Goal: Communication & Community: Share content

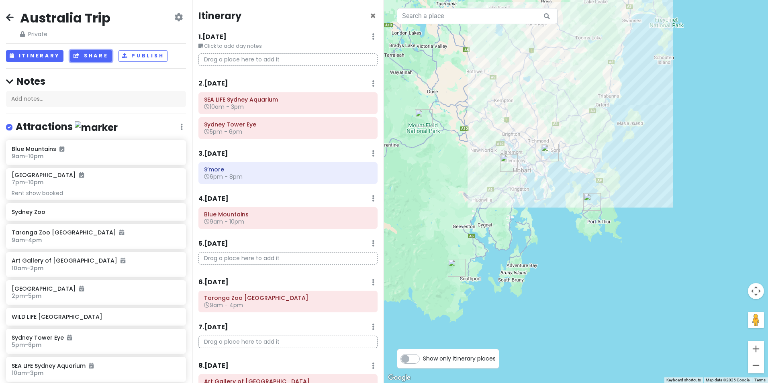
click at [81, 54] on button "Share" at bounding box center [91, 56] width 42 height 12
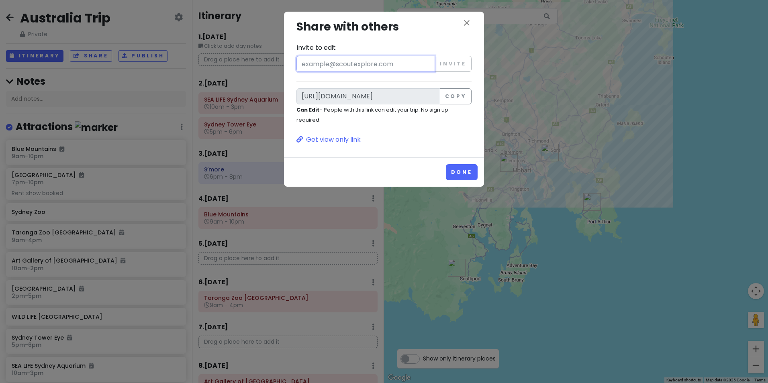
click at [306, 62] on input "Invite to edit" at bounding box center [365, 64] width 138 height 16
type input "[PERSON_NAME][EMAIL_ADDRESS][PERSON_NAME][DOMAIN_NAME]"
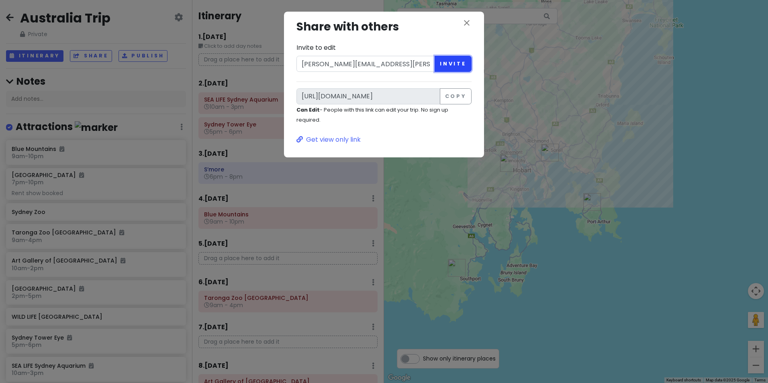
click at [450, 65] on button "Invite" at bounding box center [452, 64] width 37 height 16
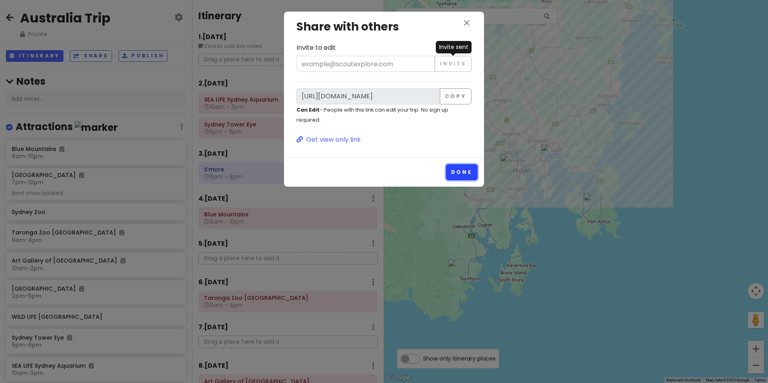
click at [464, 174] on button "Done" at bounding box center [462, 172] width 32 height 16
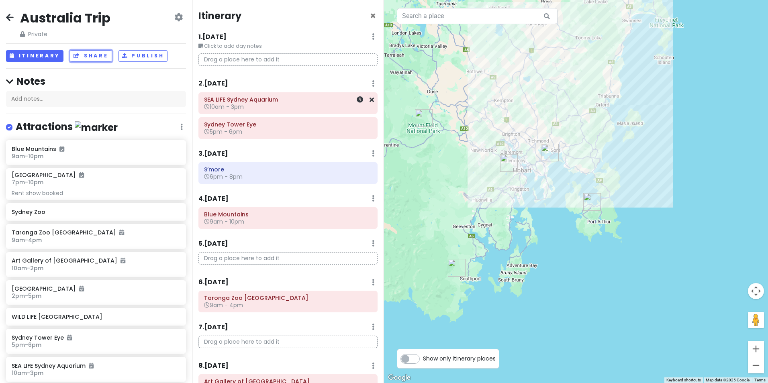
click at [265, 111] on div "SEA LIFE Sydney Aquarium 10am - 3pm" at bounding box center [288, 103] width 168 height 18
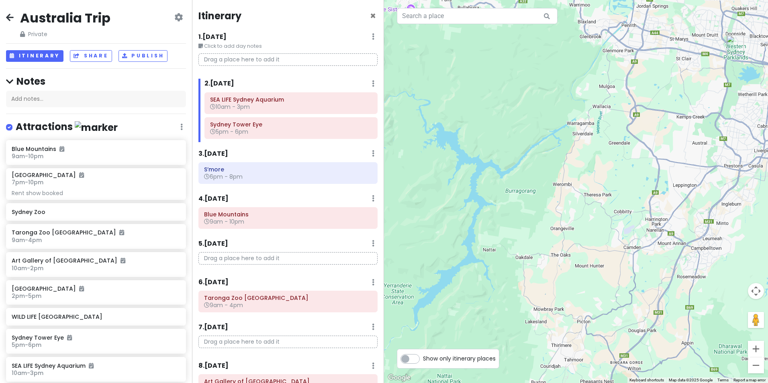
drag, startPoint x: 668, startPoint y: 177, endPoint x: 432, endPoint y: 192, distance: 237.3
click at [430, 193] on div "SEA LIFE Sydney Aquarium 4.3 (20,940) [STREET_ADDRESS] [PHONE_NUMBER] · [DOMAIN…" at bounding box center [576, 191] width 384 height 383
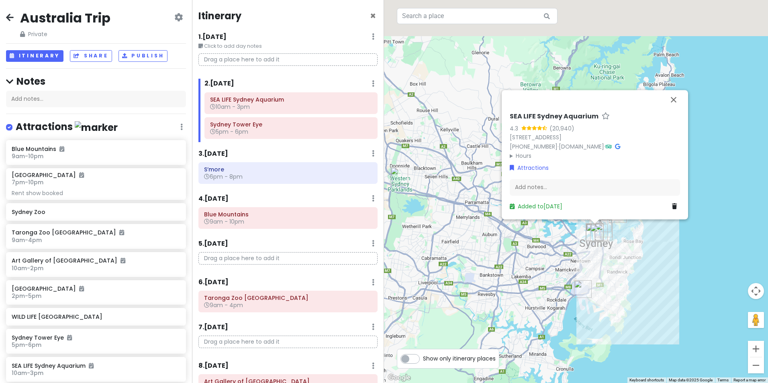
drag, startPoint x: 501, startPoint y: 213, endPoint x: 564, endPoint y: 265, distance: 81.6
click at [565, 265] on div "SEA LIFE Sydney Aquarium 4.3 (20,940) [STREET_ADDRESS] [PHONE_NUMBER] · [DOMAIN…" at bounding box center [576, 191] width 384 height 383
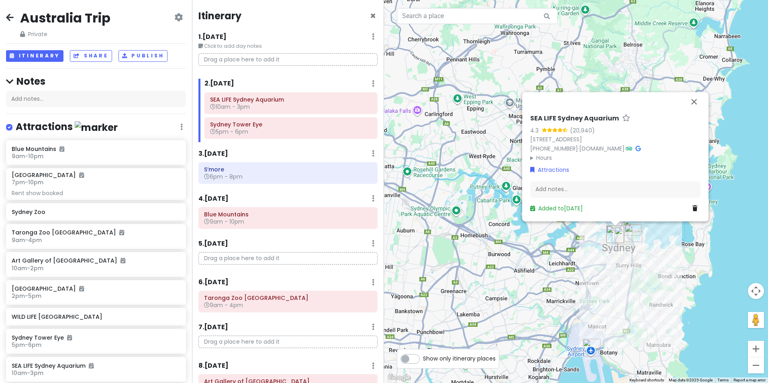
drag, startPoint x: 517, startPoint y: 247, endPoint x: 500, endPoint y: 245, distance: 17.4
click at [500, 245] on div "SEA LIFE Sydney Aquarium 4.3 (20,940) [STREET_ADDRESS] [PHONE_NUMBER] · [DOMAIN…" at bounding box center [576, 191] width 384 height 383
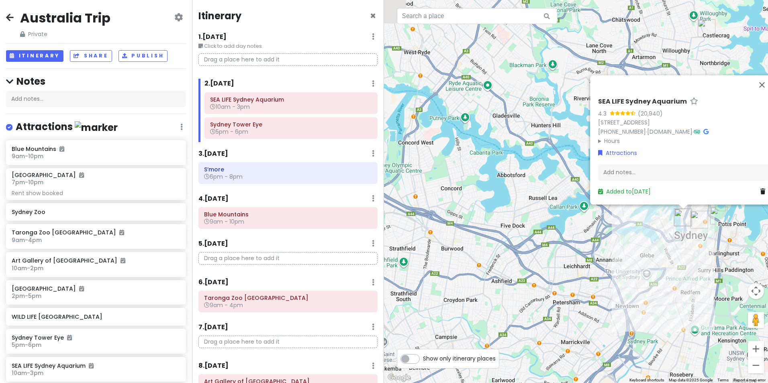
drag, startPoint x: 447, startPoint y: 195, endPoint x: 523, endPoint y: 222, distance: 80.1
click at [524, 222] on div "SEA LIFE Sydney Aquarium 4.3 (20,940) [STREET_ADDRESS] [PHONE_NUMBER] · [DOMAIN…" at bounding box center [576, 191] width 384 height 383
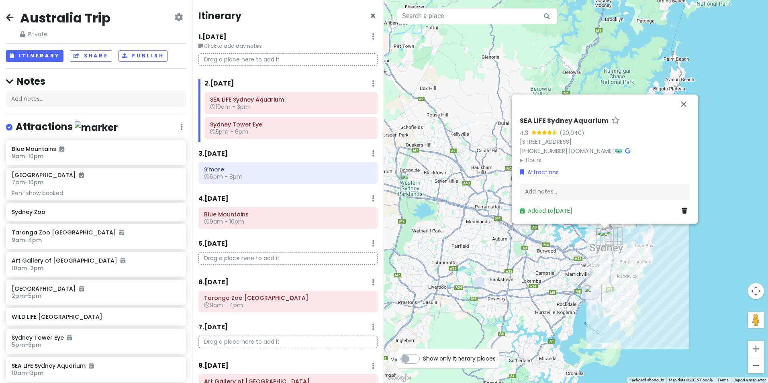
click at [405, 184] on img "Sydney Zoo" at bounding box center [409, 180] width 18 height 18
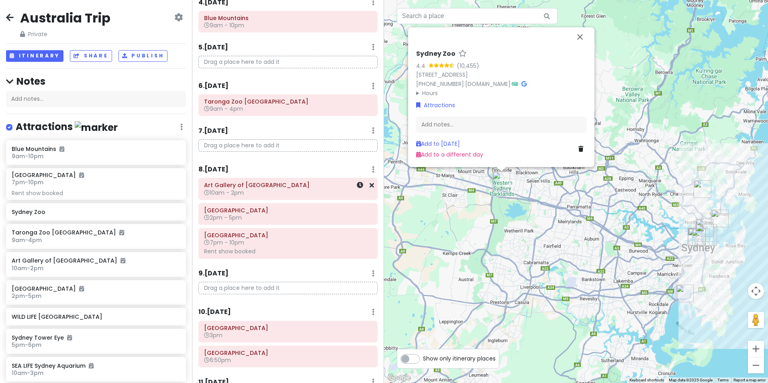
scroll to position [201, 0]
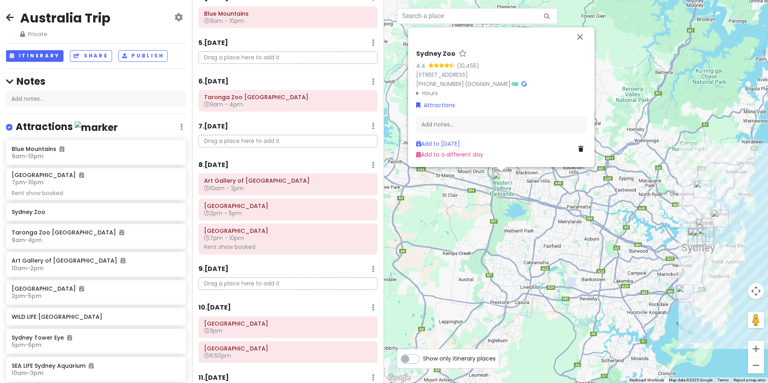
click at [578, 149] on icon at bounding box center [580, 149] width 5 height 6
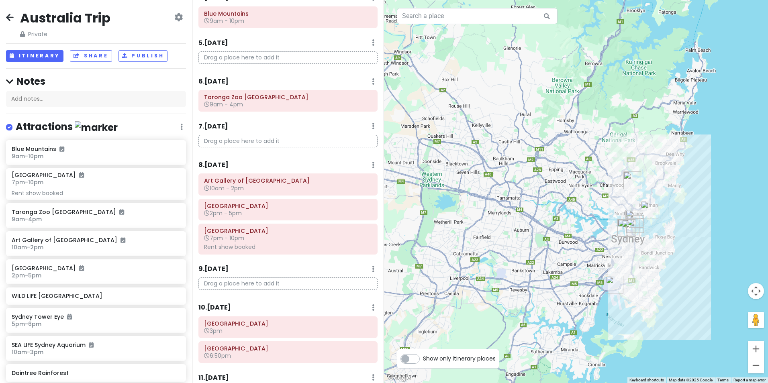
drag, startPoint x: 595, startPoint y: 212, endPoint x: 522, endPoint y: 203, distance: 73.6
click at [522, 203] on div at bounding box center [576, 191] width 384 height 383
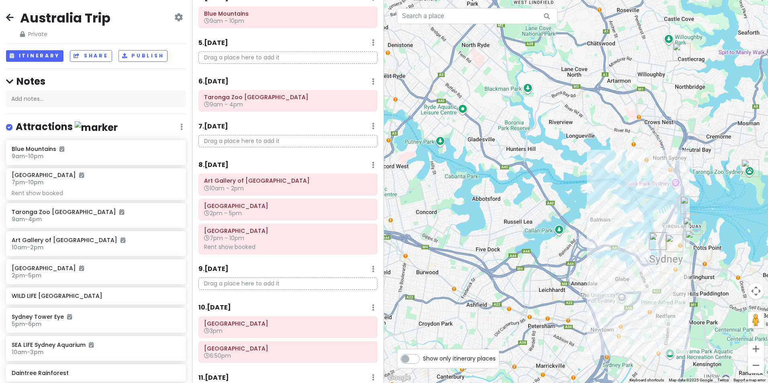
drag, startPoint x: 624, startPoint y: 224, endPoint x: 478, endPoint y: 197, distance: 149.0
click at [478, 197] on div at bounding box center [576, 191] width 384 height 383
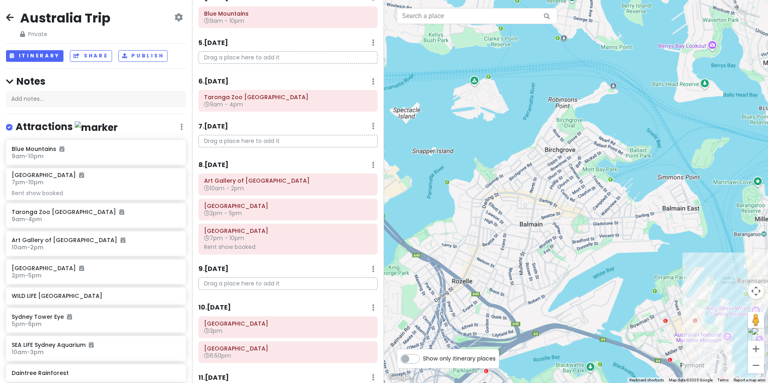
drag, startPoint x: 582, startPoint y: 224, endPoint x: 441, endPoint y: 175, distance: 148.8
click at [441, 175] on div at bounding box center [576, 191] width 384 height 383
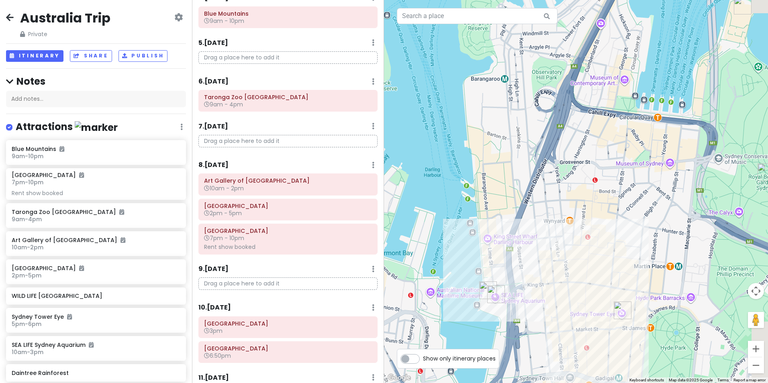
drag, startPoint x: 556, startPoint y: 216, endPoint x: 455, endPoint y: 163, distance: 114.7
click at [455, 163] on div at bounding box center [576, 191] width 384 height 383
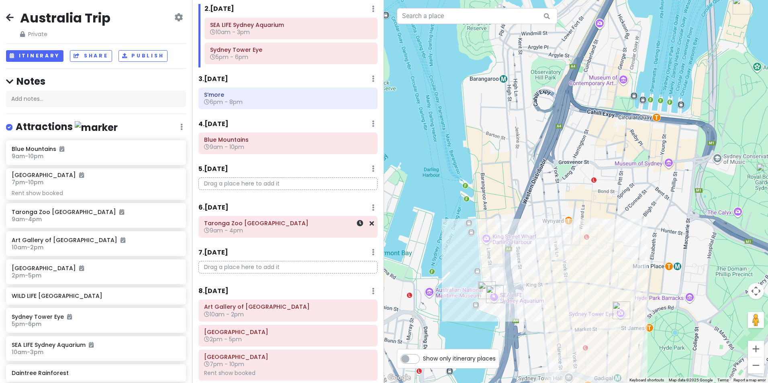
scroll to position [0, 0]
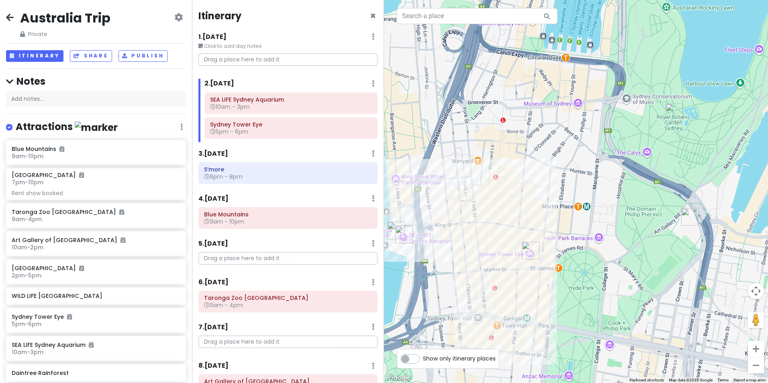
drag, startPoint x: 567, startPoint y: 220, endPoint x: 475, endPoint y: 159, distance: 110.2
click at [475, 159] on div at bounding box center [576, 191] width 384 height 383
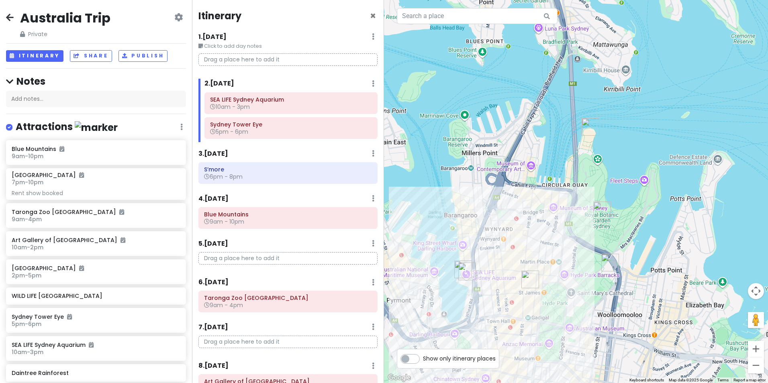
drag, startPoint x: 558, startPoint y: 181, endPoint x: 554, endPoint y: 204, distance: 23.3
click at [554, 204] on div at bounding box center [576, 191] width 384 height 383
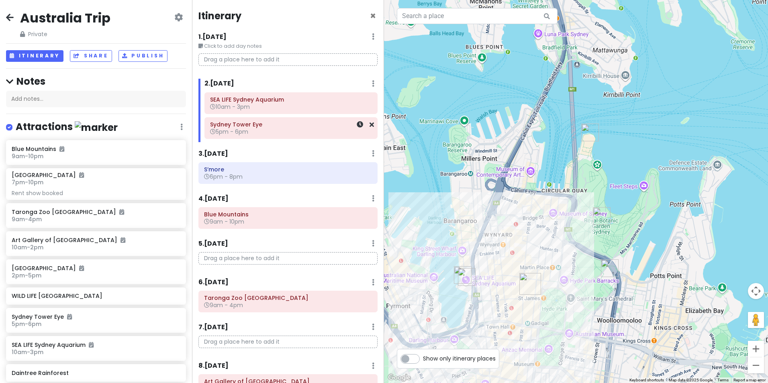
click at [261, 129] on h6 "5pm - 6pm" at bounding box center [291, 131] width 162 height 7
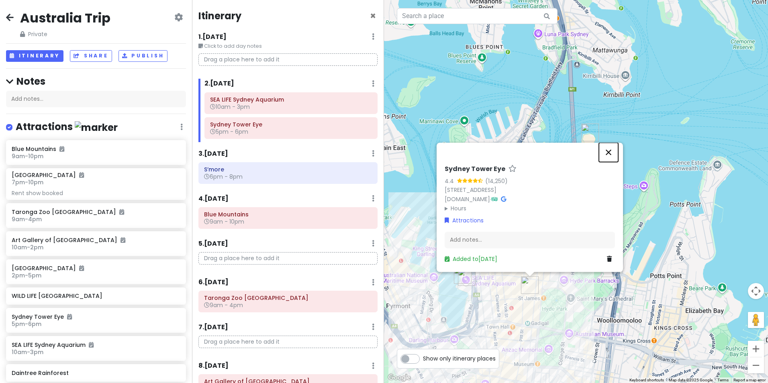
click at [603, 144] on button "Close" at bounding box center [608, 152] width 19 height 19
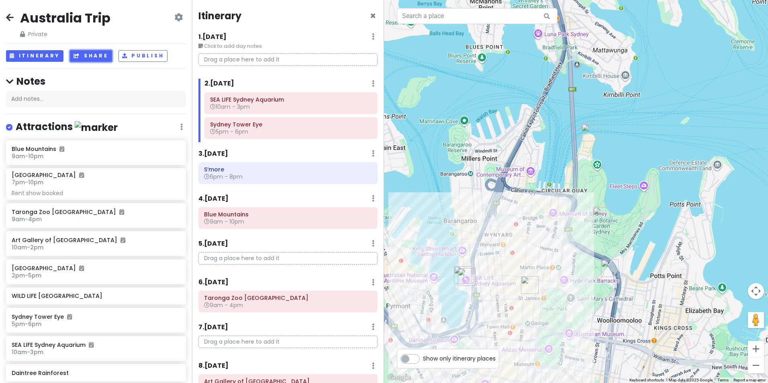
click at [70, 55] on button "Share" at bounding box center [91, 56] width 42 height 12
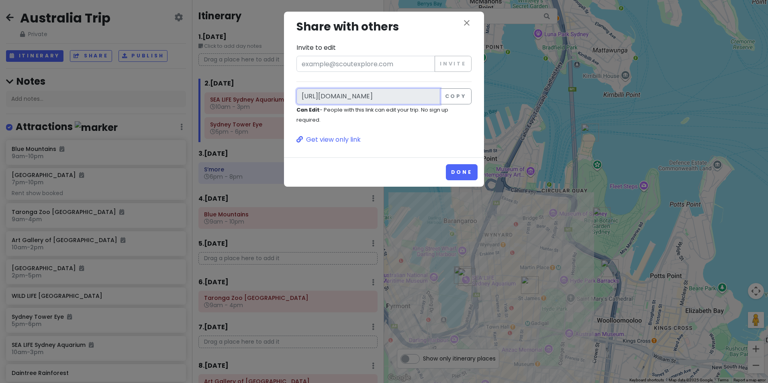
drag, startPoint x: 437, startPoint y: 96, endPoint x: 205, endPoint y: 90, distance: 231.7
click at [205, 90] on div "close Share with others Invite to edit Invite [URL][DOMAIN_NAME] Copy Can Edit …" at bounding box center [384, 191] width 768 height 383
drag, startPoint x: 205, startPoint y: 90, endPoint x: 326, endPoint y: 99, distance: 120.8
click at [326, 99] on input "[URL][DOMAIN_NAME]" at bounding box center [368, 96] width 144 height 16
click at [453, 97] on button "Copy" at bounding box center [456, 96] width 32 height 16
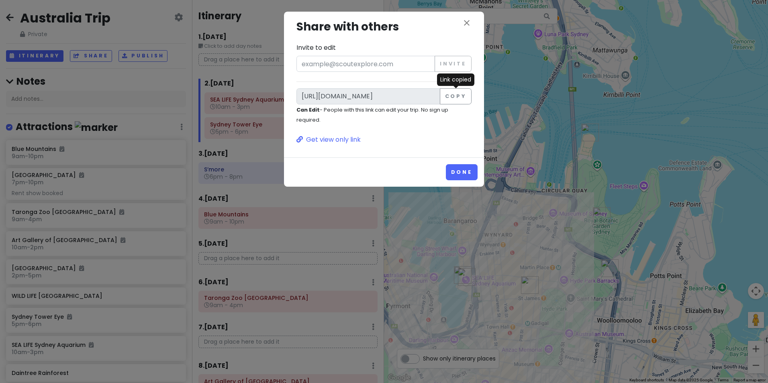
click at [461, 28] on h3 "Share with others" at bounding box center [383, 27] width 175 height 18
click at [465, 25] on icon "close" at bounding box center [467, 23] width 10 height 10
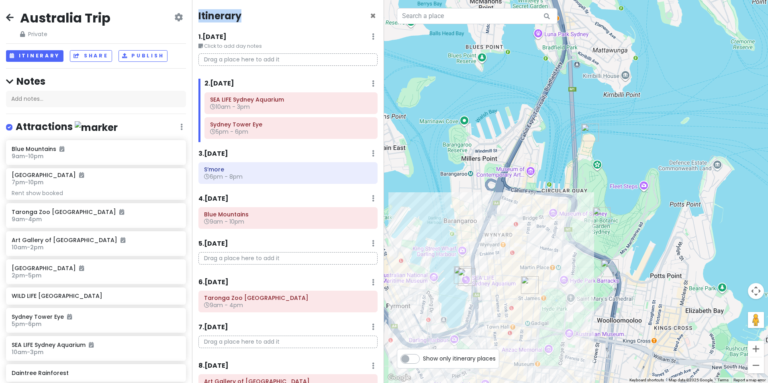
drag, startPoint x: 244, startPoint y: 17, endPoint x: 198, endPoint y: 17, distance: 46.2
click at [198, 17] on div "Itinerary × 1 . [DATE] Edit Day Notes Delete Day Click to add day notes Drag a …" at bounding box center [288, 191] width 192 height 383
copy h4 "Itinerary"
